Goal: Task Accomplishment & Management: Manage account settings

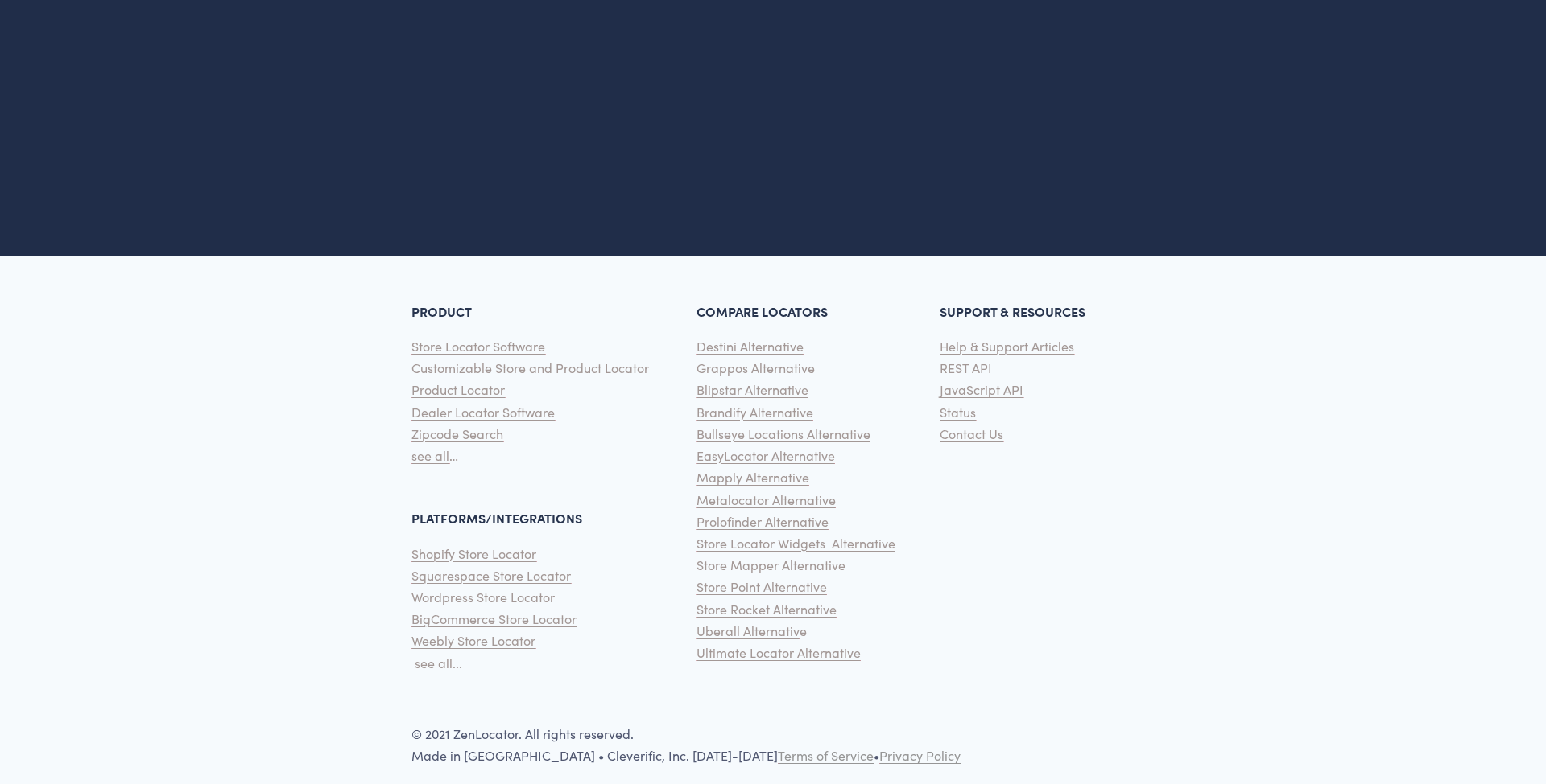
scroll to position [3981, 0]
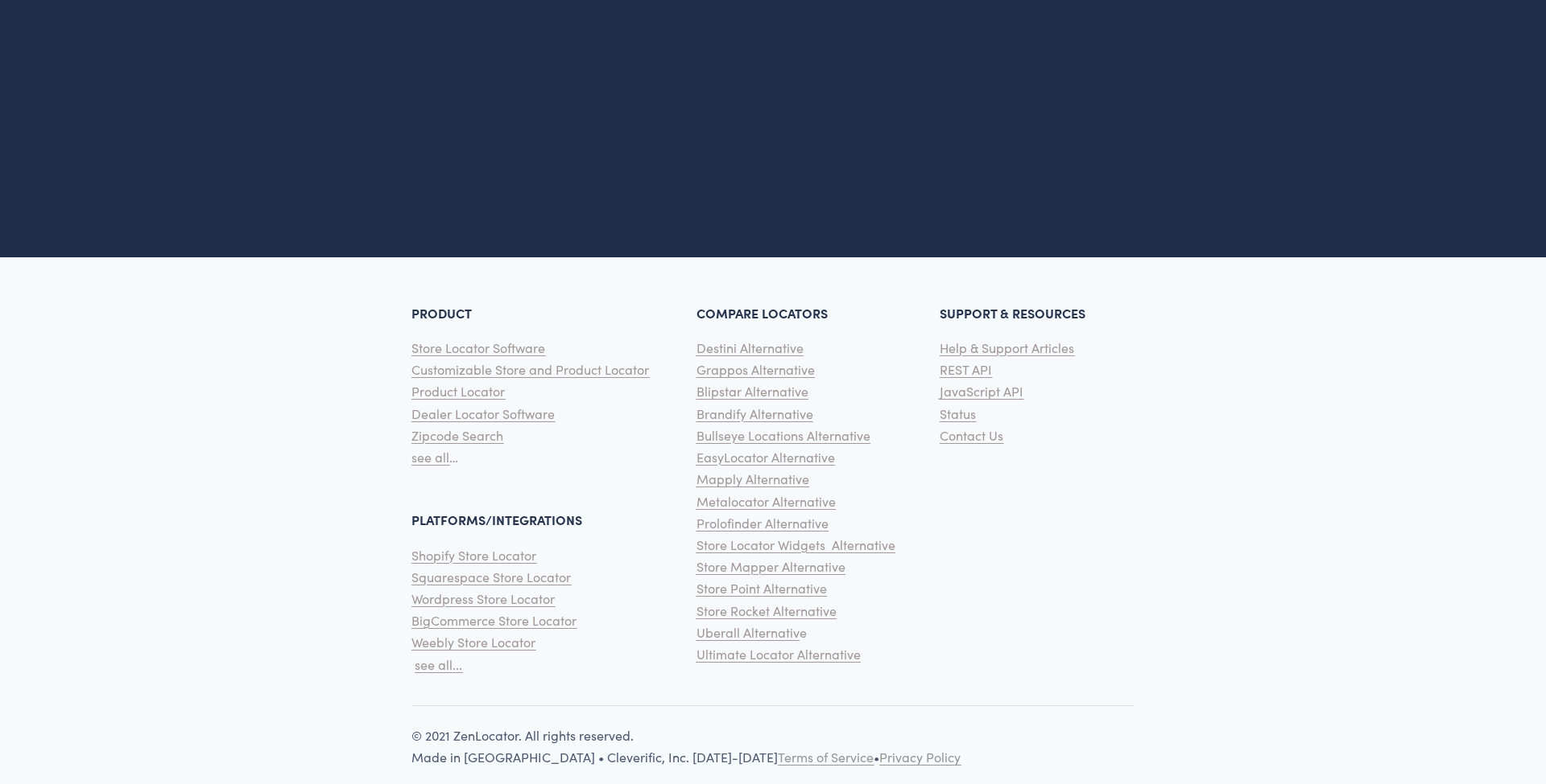
click at [432, 657] on span "see all..." at bounding box center [438, 665] width 48 height 17
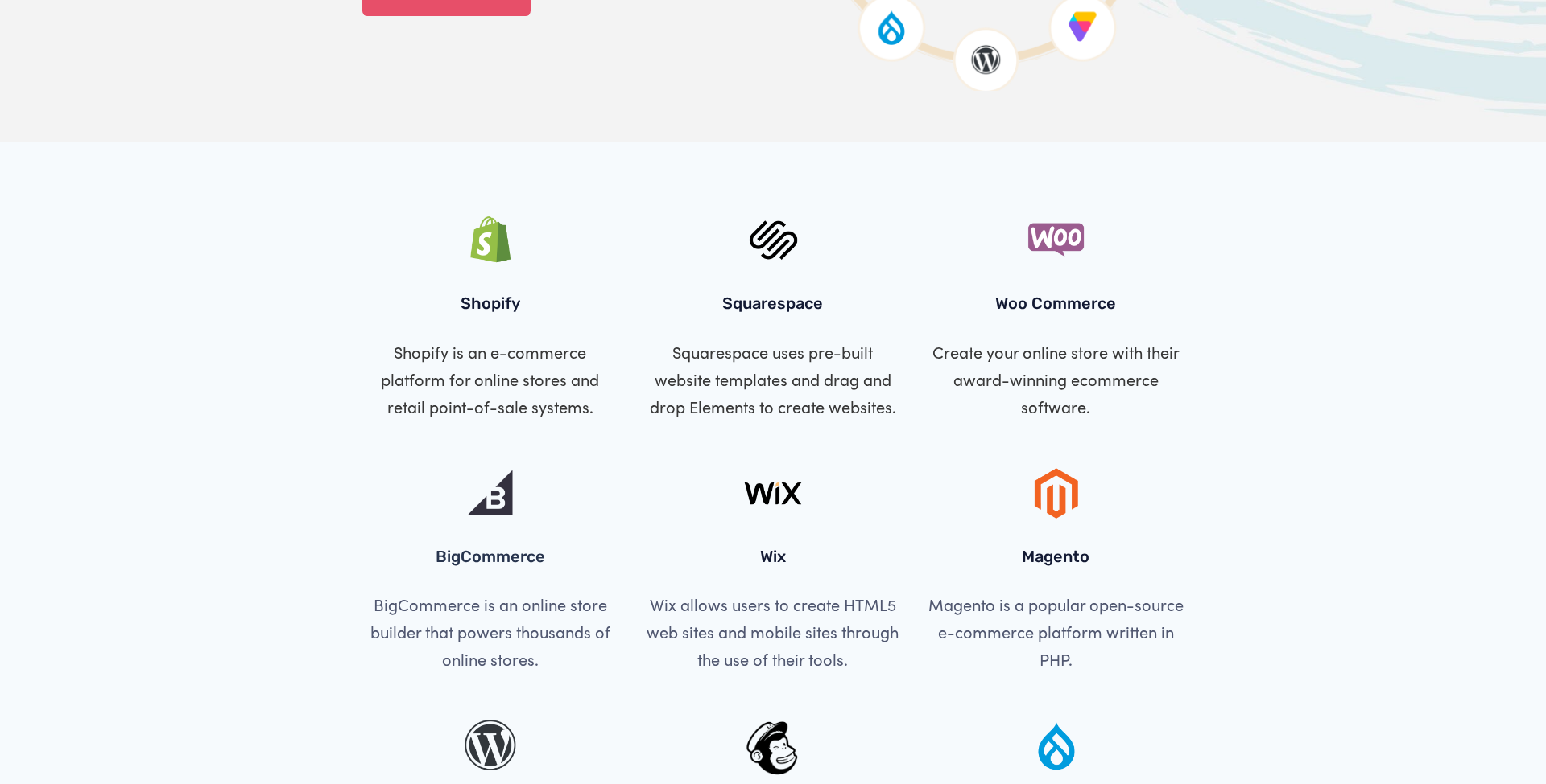
scroll to position [451, 0]
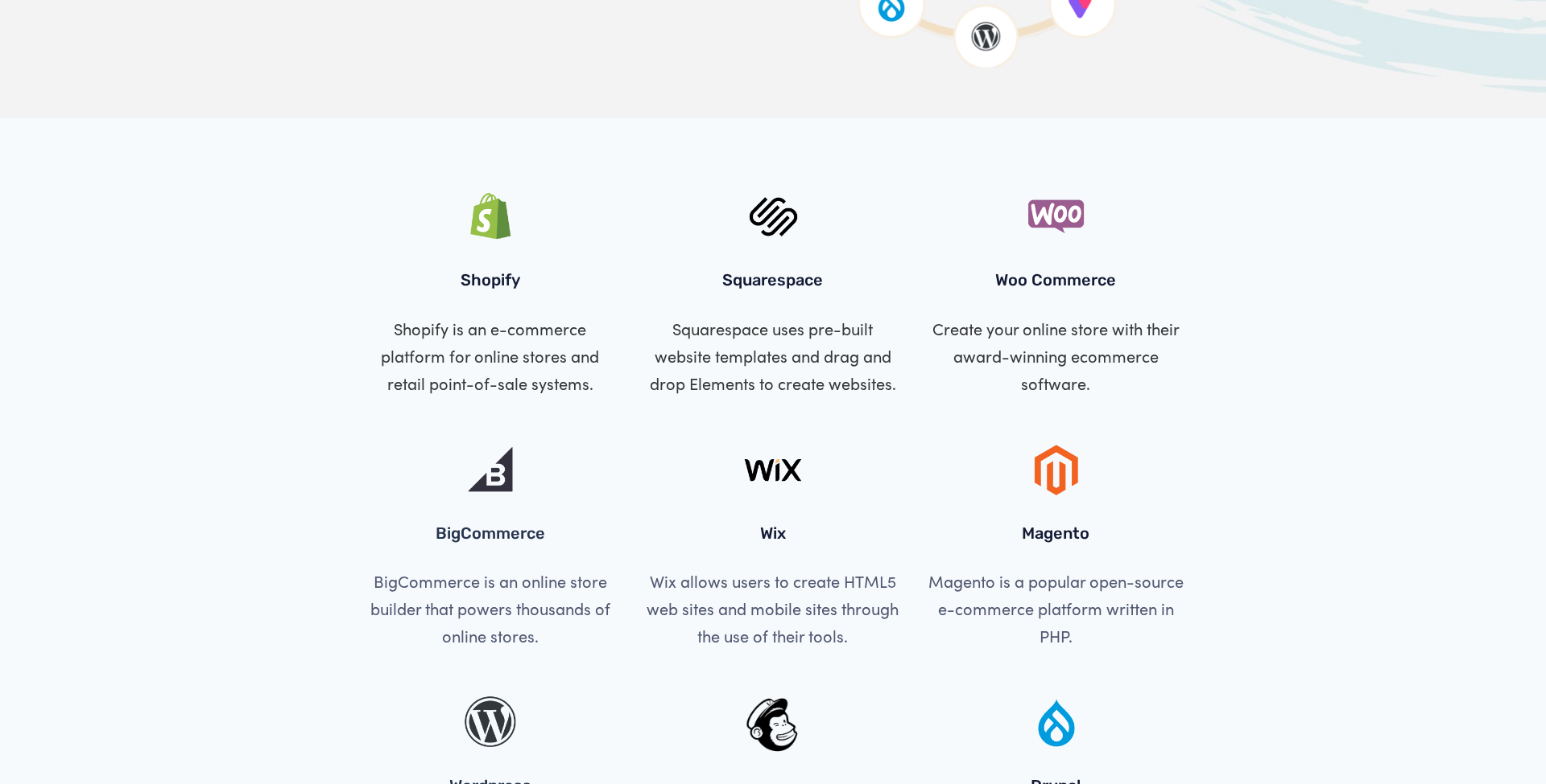
click at [1056, 214] on div at bounding box center [1056, 216] width 256 height 57
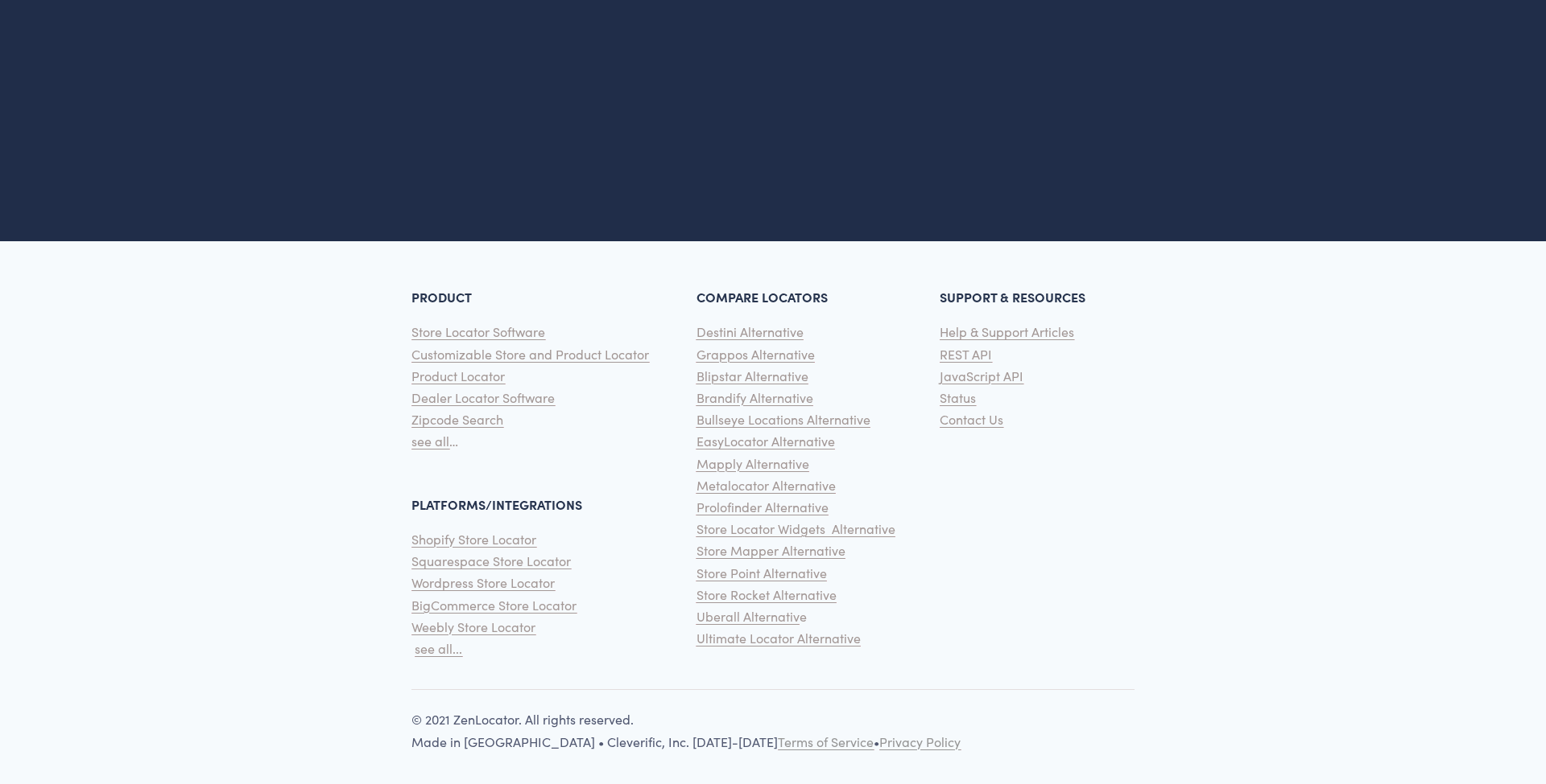
scroll to position [3817, 0]
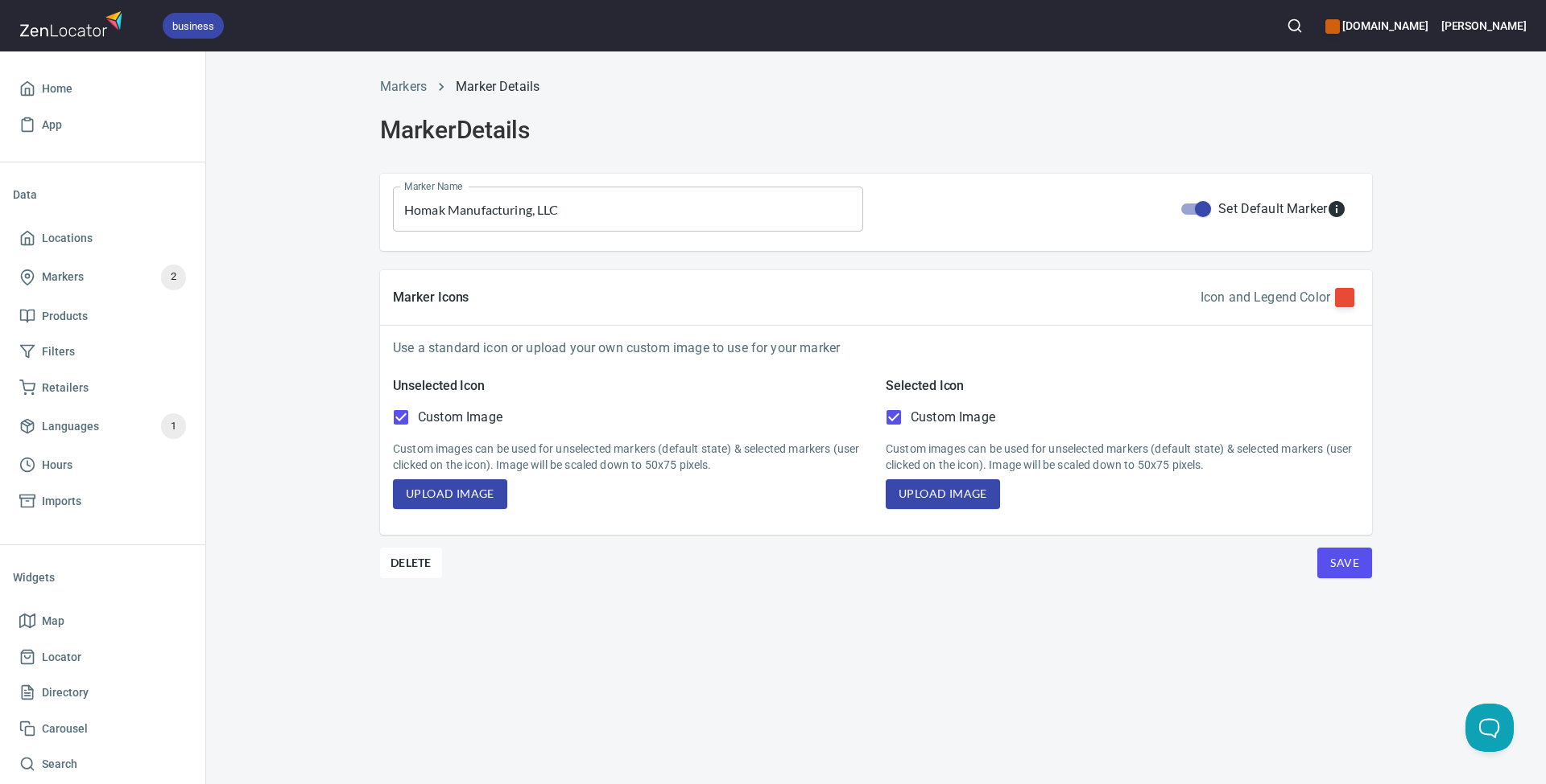
scroll to position [19, 0]
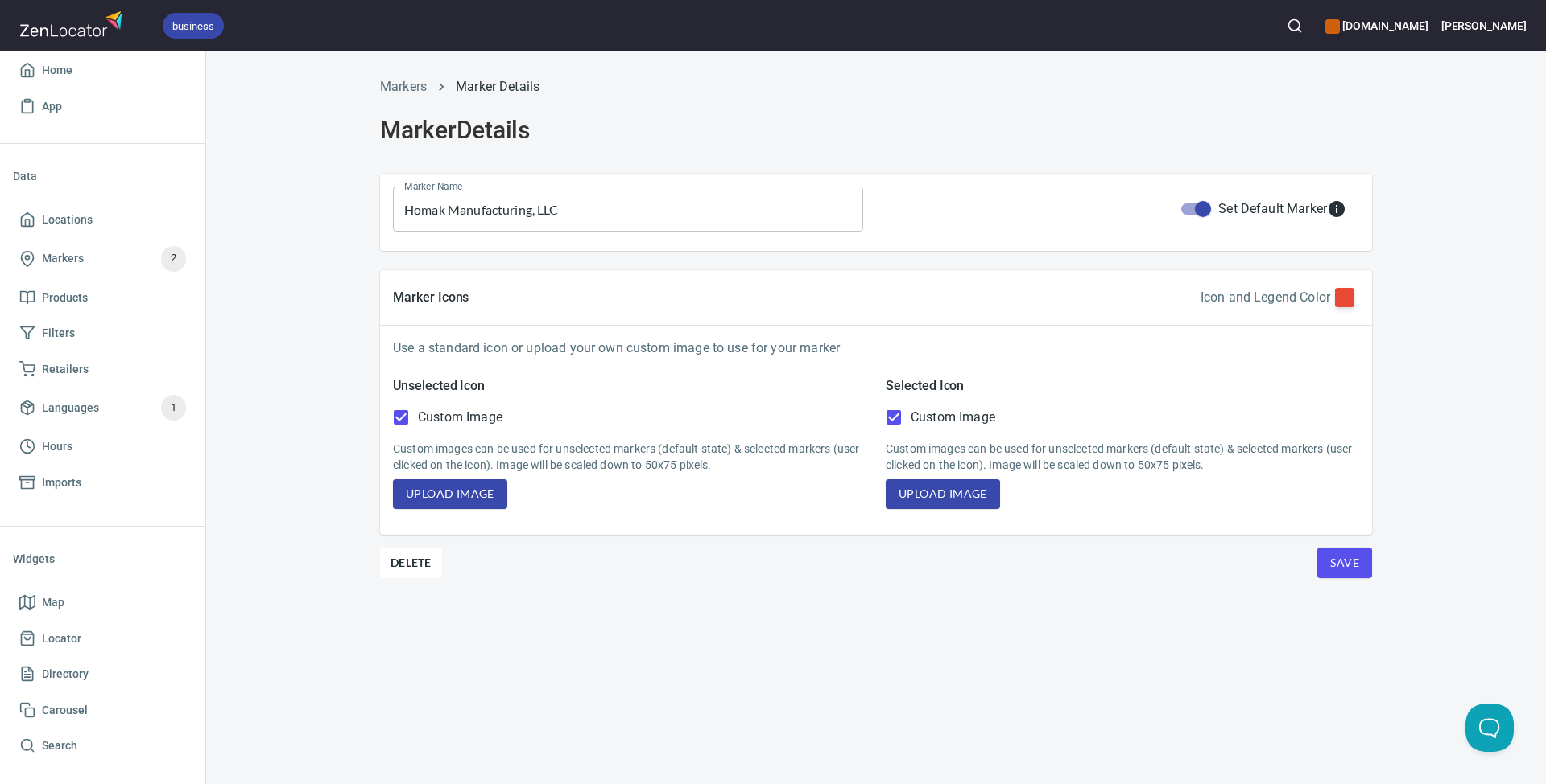
click at [443, 496] on span "Upload Image" at bounding box center [449, 494] width 88 height 20
click at [473, 495] on span "Upload Image" at bounding box center [449, 494] width 88 height 20
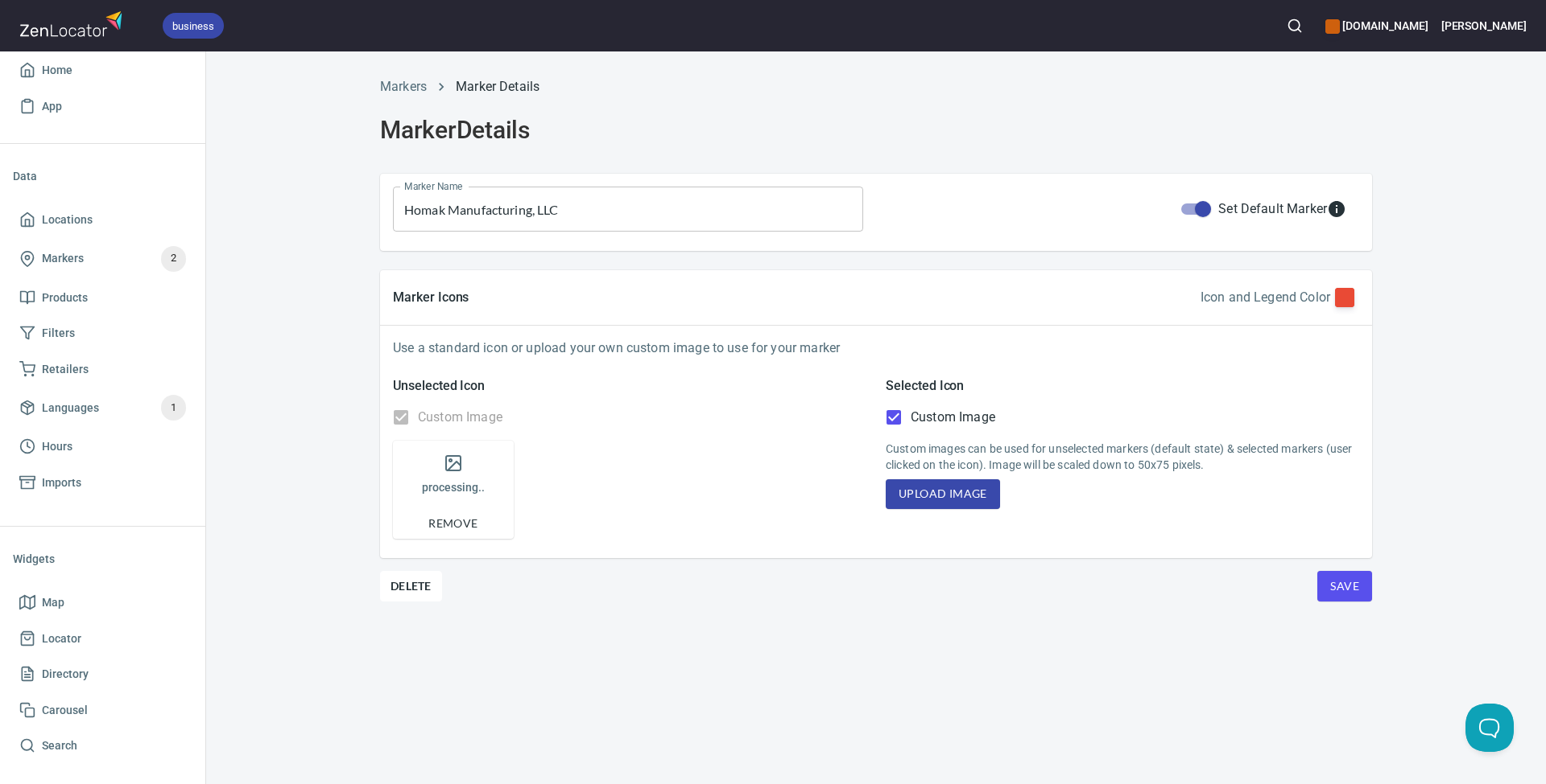
click at [966, 495] on span "Upload Image" at bounding box center [943, 494] width 88 height 20
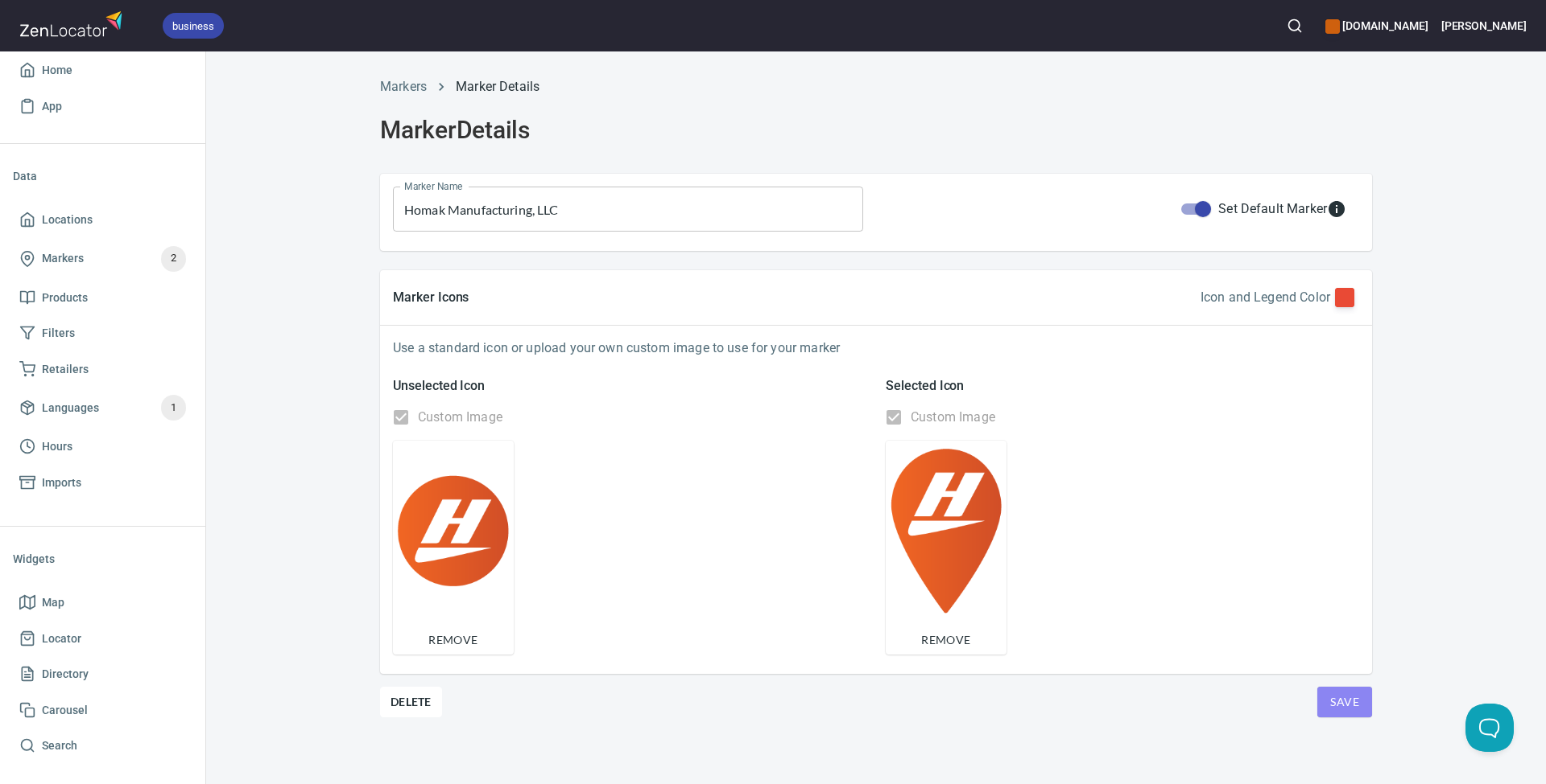
click at [1347, 702] on span "Save" at bounding box center [1344, 703] width 29 height 20
